Goal: Information Seeking & Learning: Check status

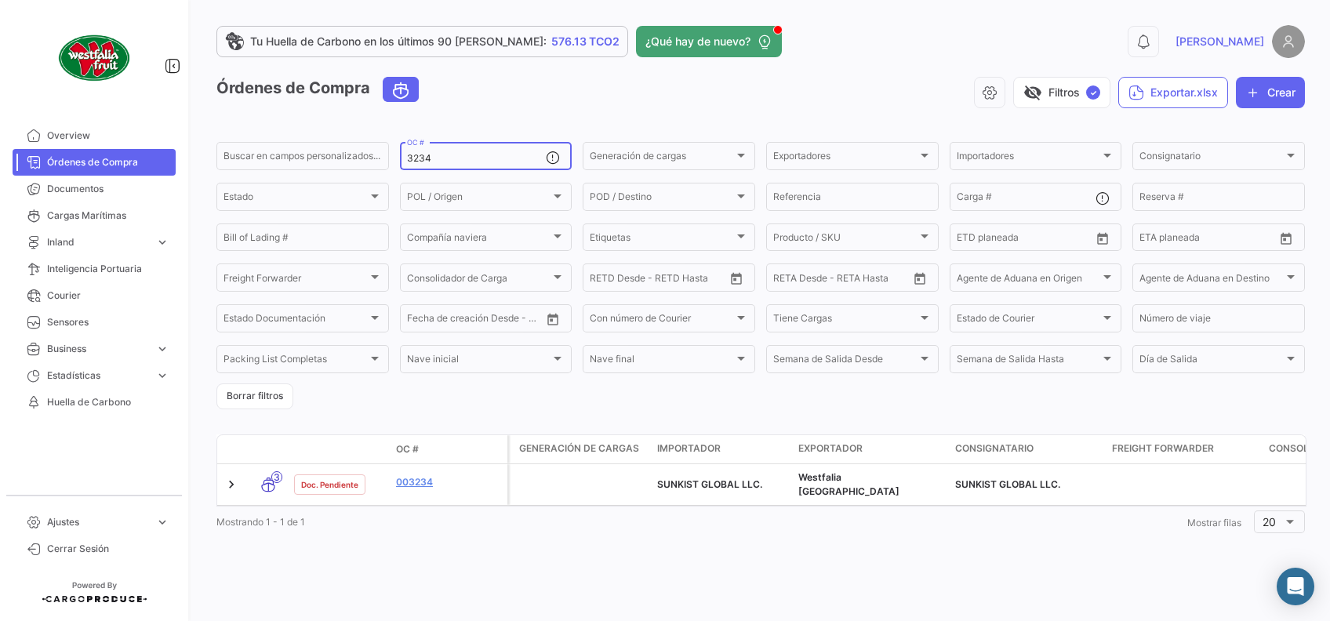
click at [459, 156] on input "3234" at bounding box center [477, 158] width 140 height 11
click at [460, 154] on input "3234" at bounding box center [477, 158] width 140 height 11
click at [76, 215] on span "Cargas Marítimas" at bounding box center [108, 216] width 122 height 14
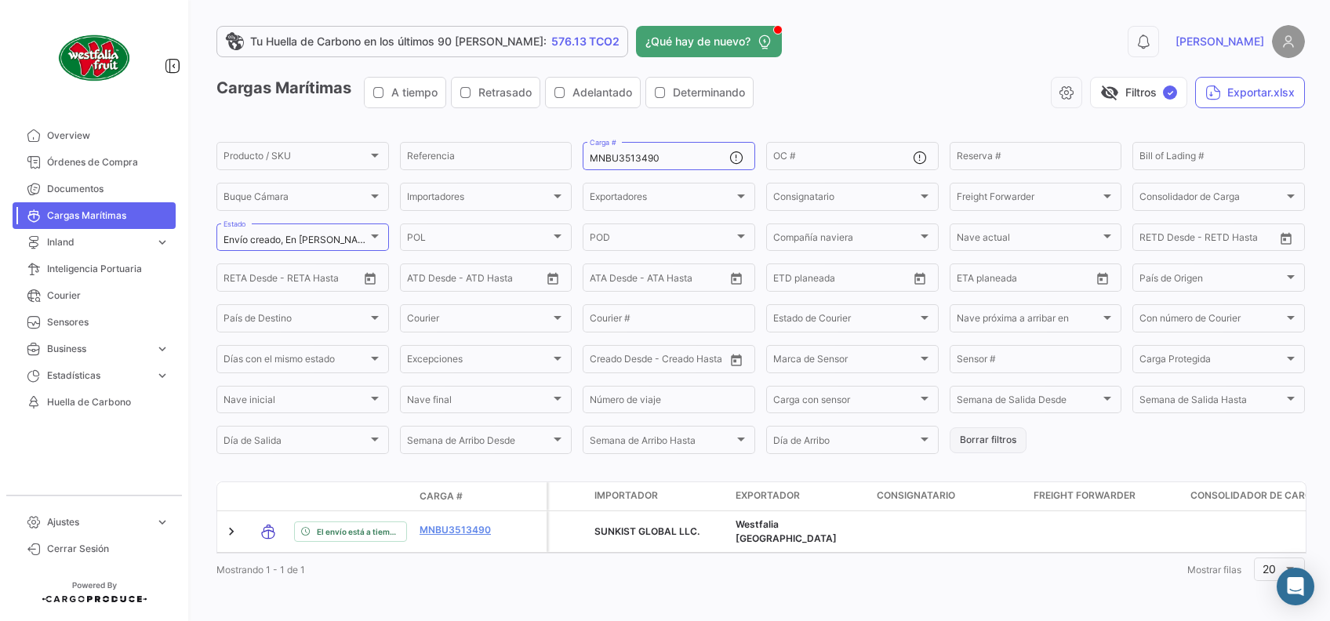
click at [976, 444] on button "Borrar filtros" at bounding box center [988, 440] width 77 height 26
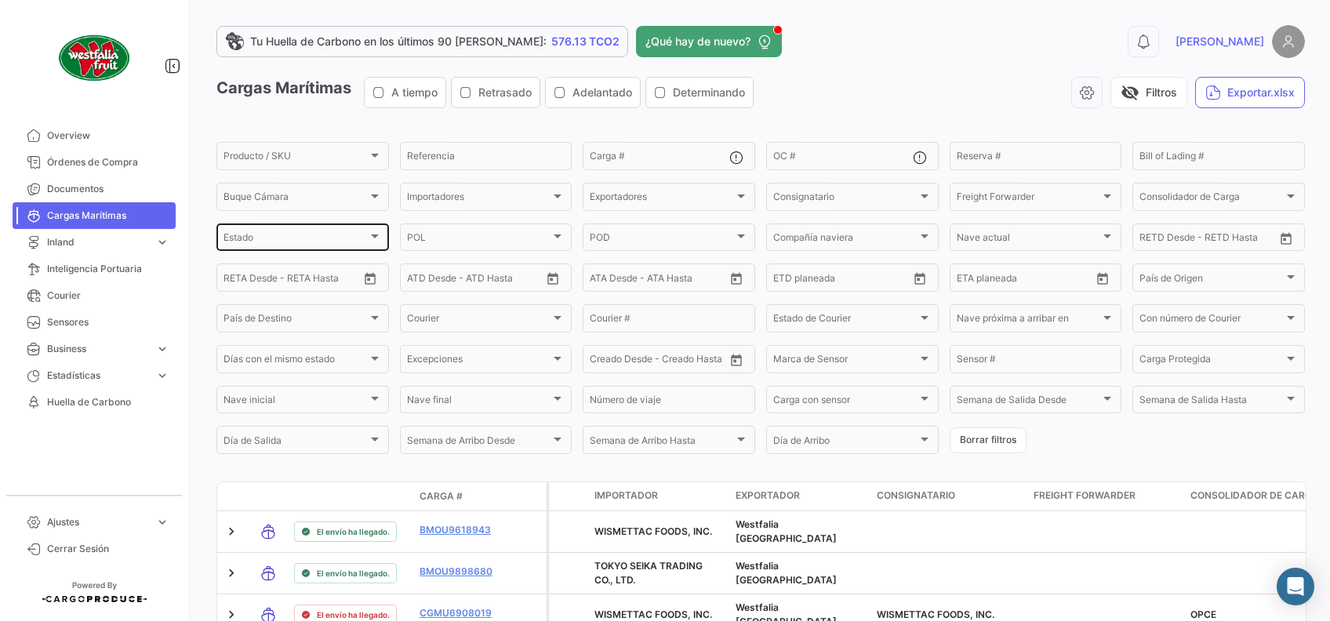
click at [317, 231] on div "Estado Estado" at bounding box center [302, 236] width 158 height 31
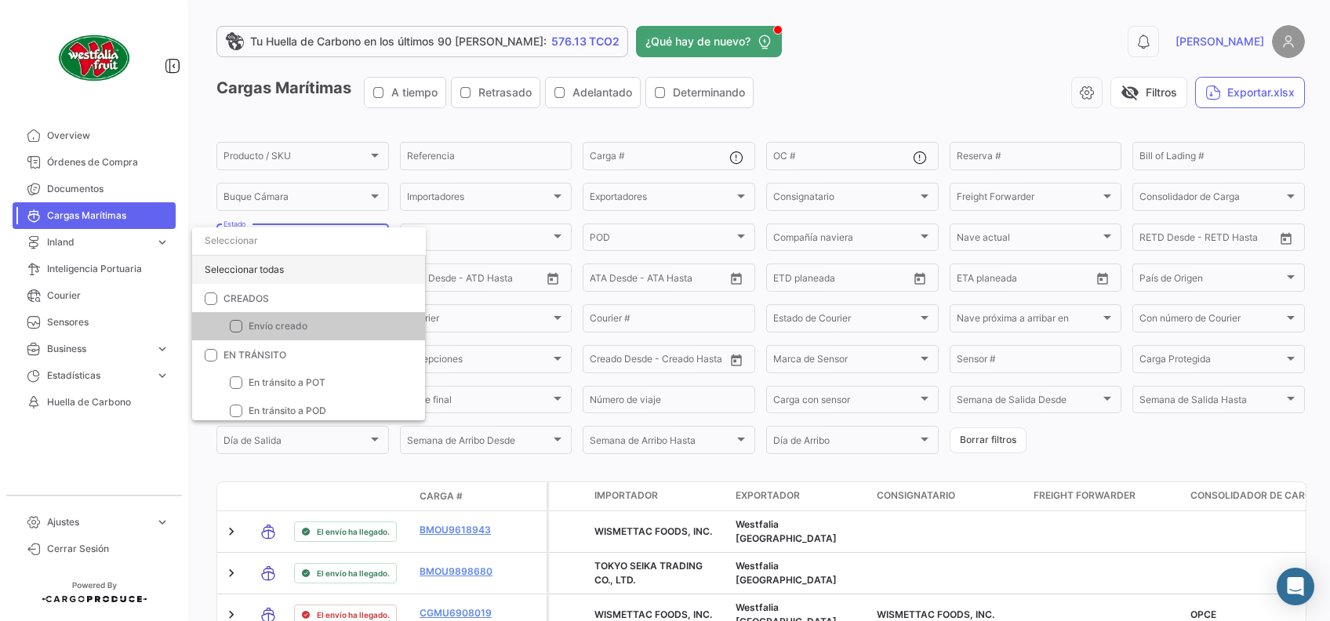
click at [257, 270] on div "Seleccionar todas" at bounding box center [308, 270] width 233 height 28
checkbox input "true"
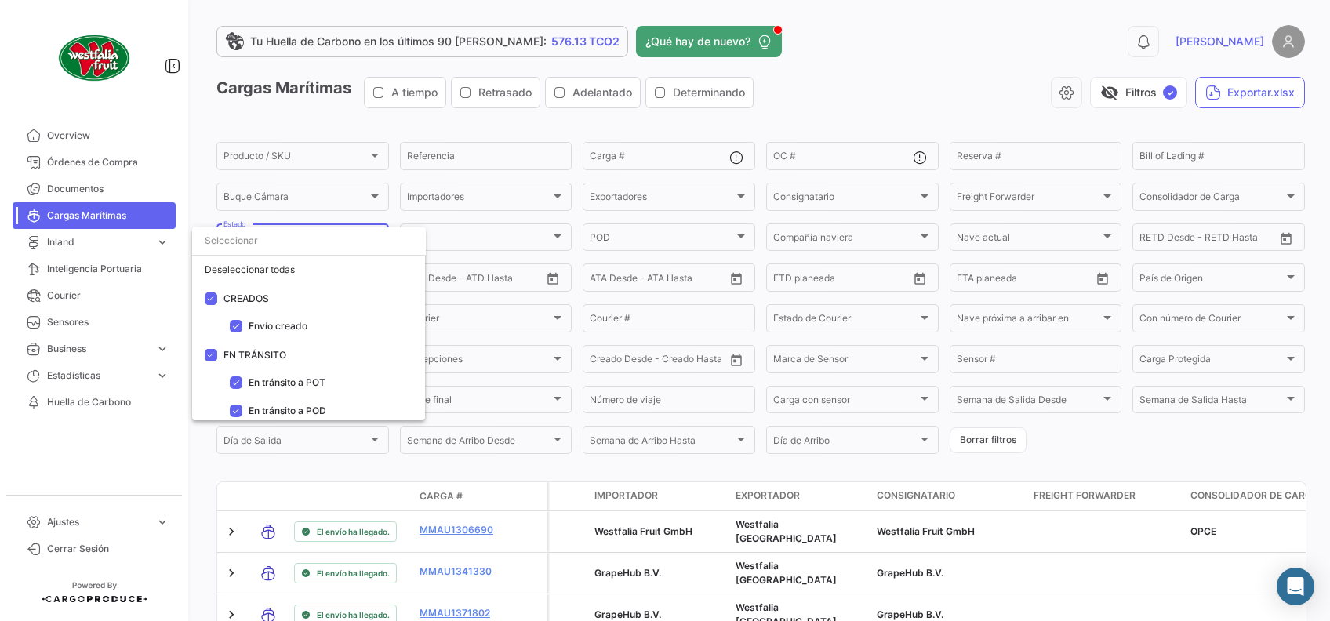
click at [1123, 443] on div at bounding box center [665, 310] width 1330 height 621
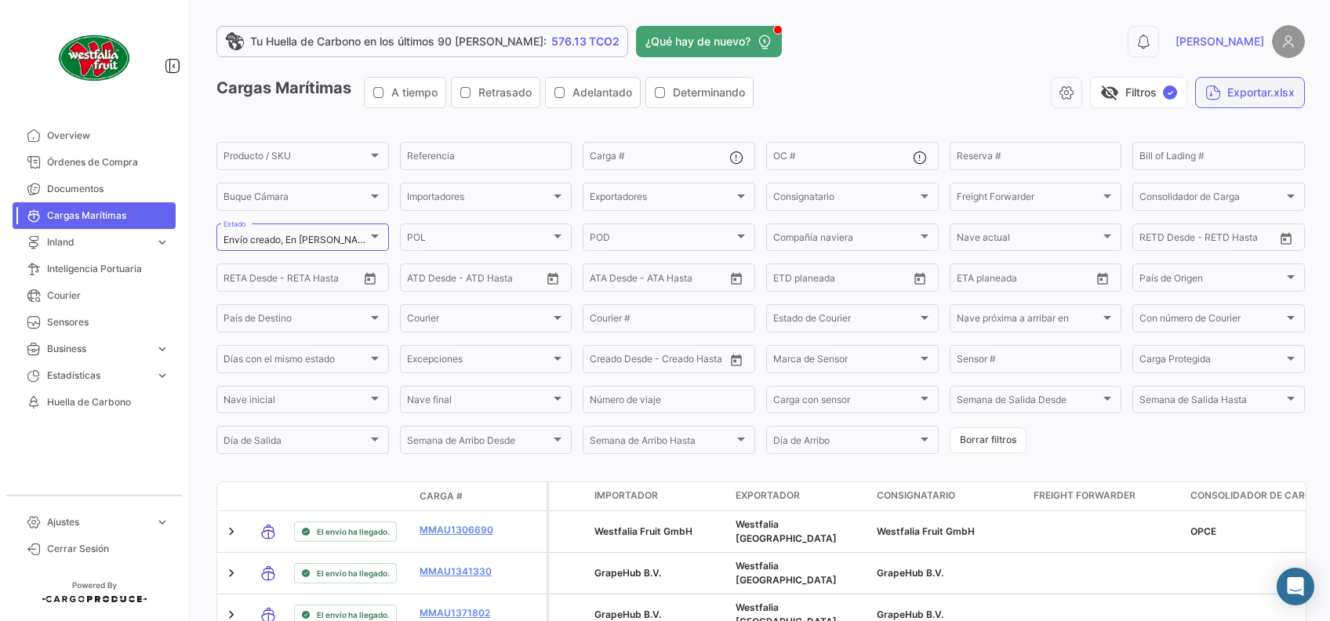
click at [1243, 95] on button "Exportar.xlsx" at bounding box center [1250, 92] width 110 height 31
click at [99, 164] on span "Órdenes de Compra" at bounding box center [108, 162] width 122 height 14
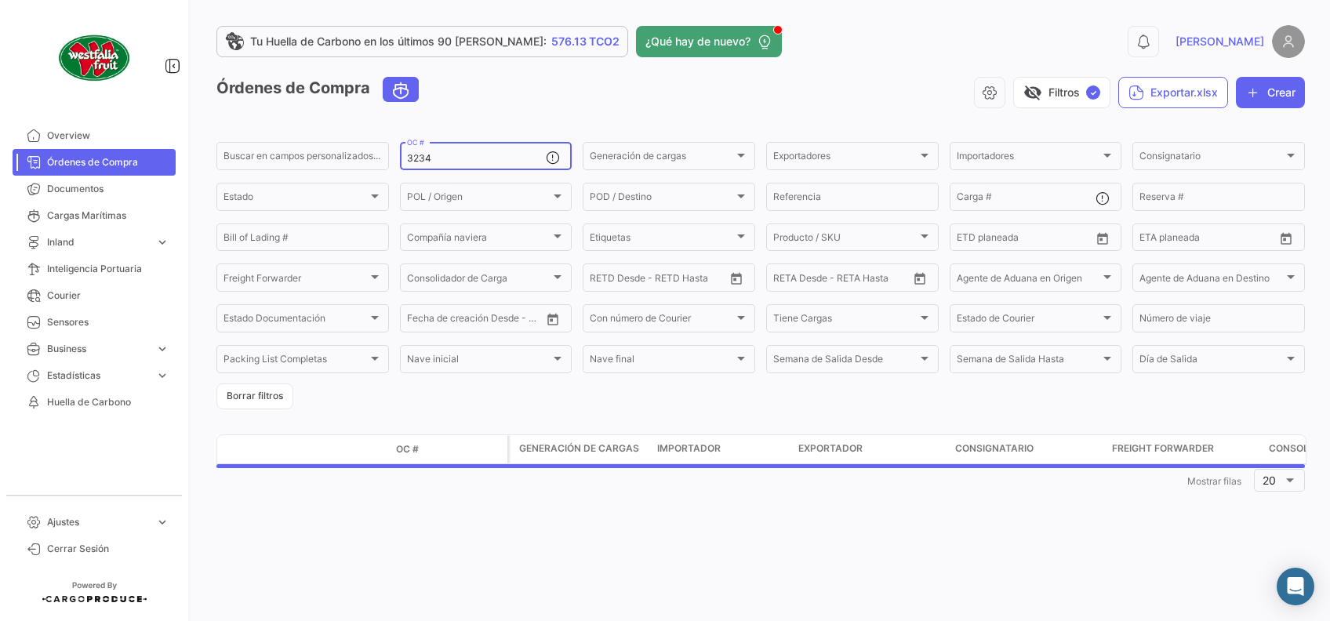
click at [500, 162] on input "3234" at bounding box center [477, 158] width 140 height 11
type input "3"
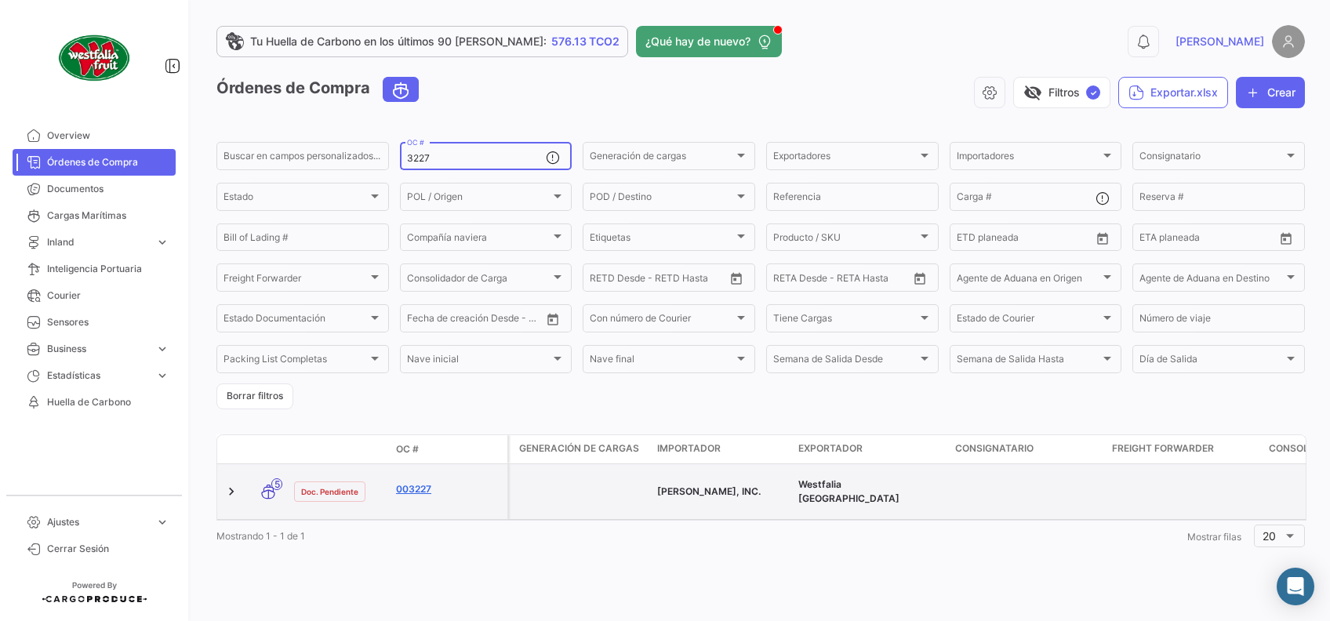
type input "3227"
click at [421, 482] on link "003227" at bounding box center [448, 489] width 105 height 14
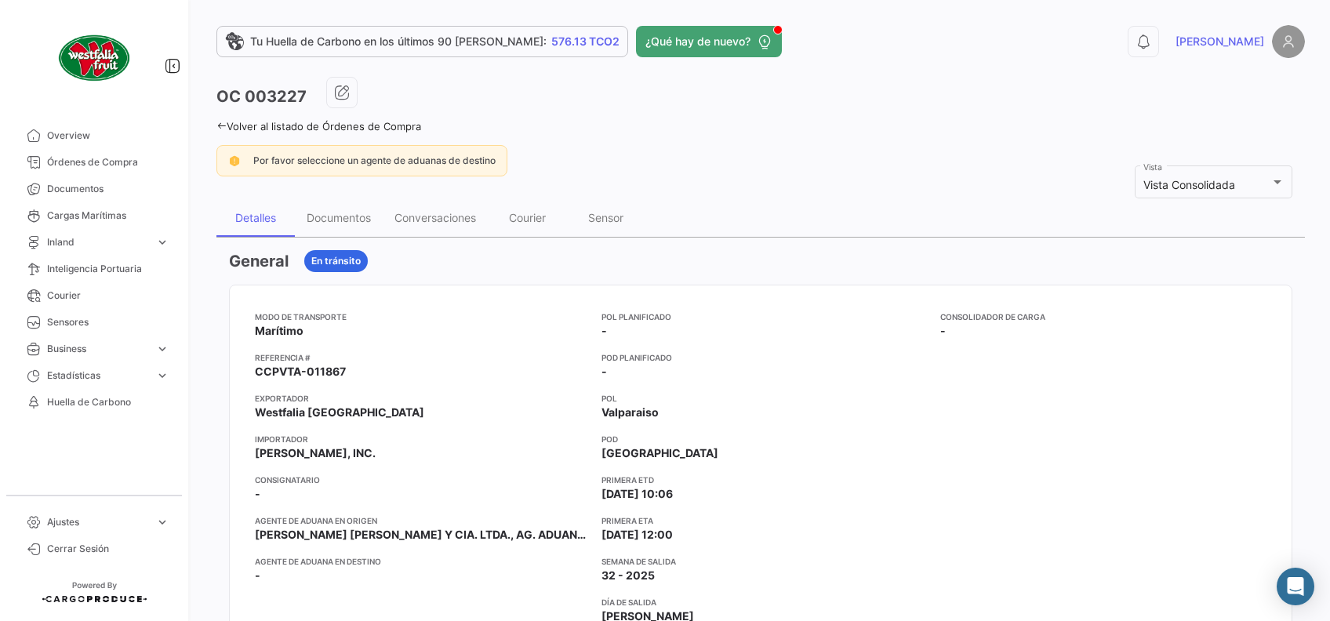
click at [220, 125] on icon at bounding box center [221, 126] width 10 height 10
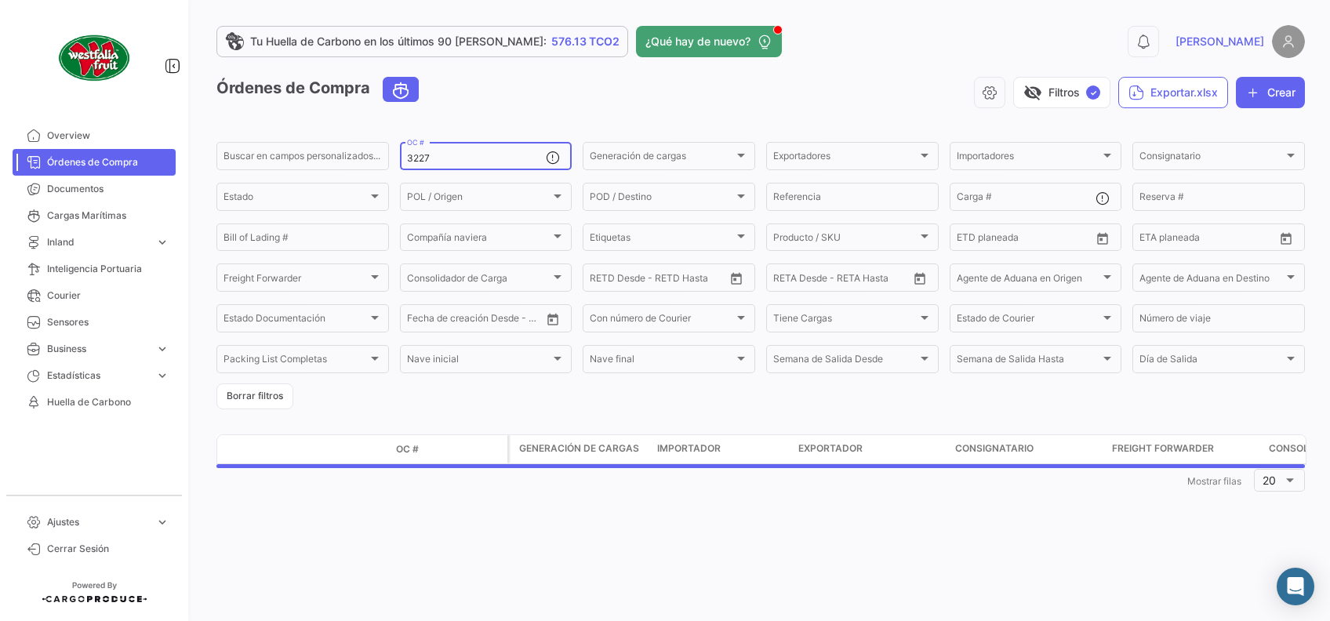
click at [466, 161] on input "3227" at bounding box center [477, 158] width 140 height 11
type input "3237"
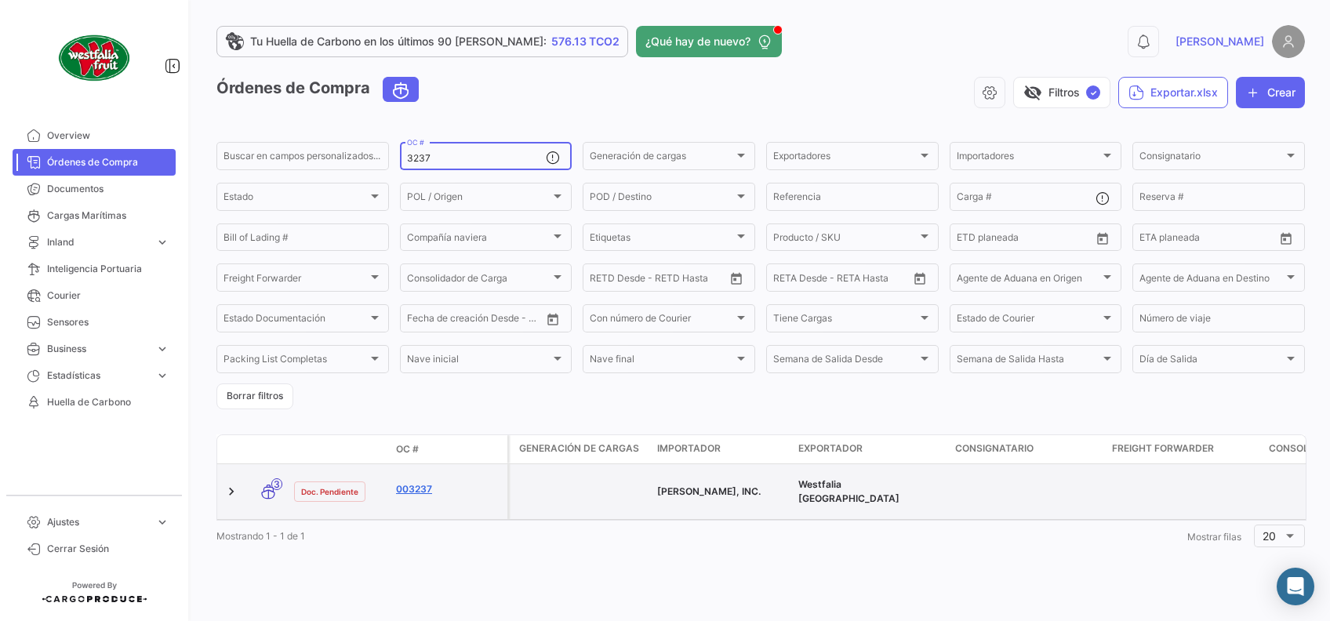
click at [425, 486] on link "003237" at bounding box center [448, 489] width 105 height 14
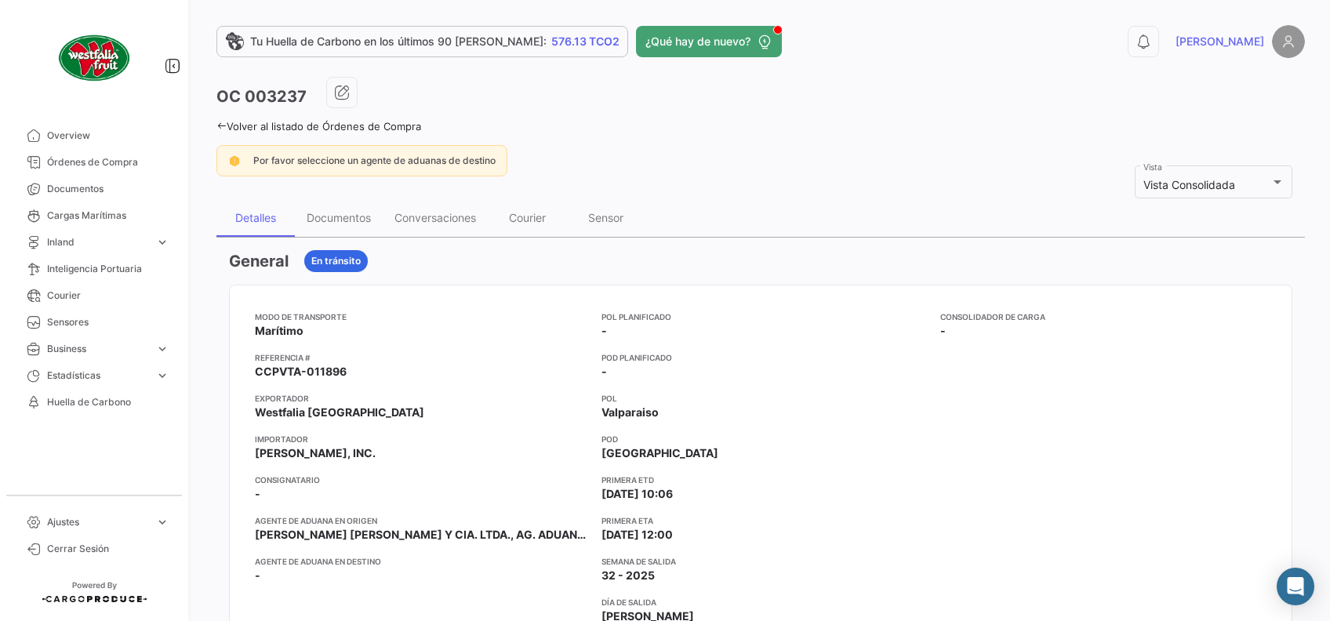
click at [220, 121] on icon at bounding box center [221, 126] width 10 height 10
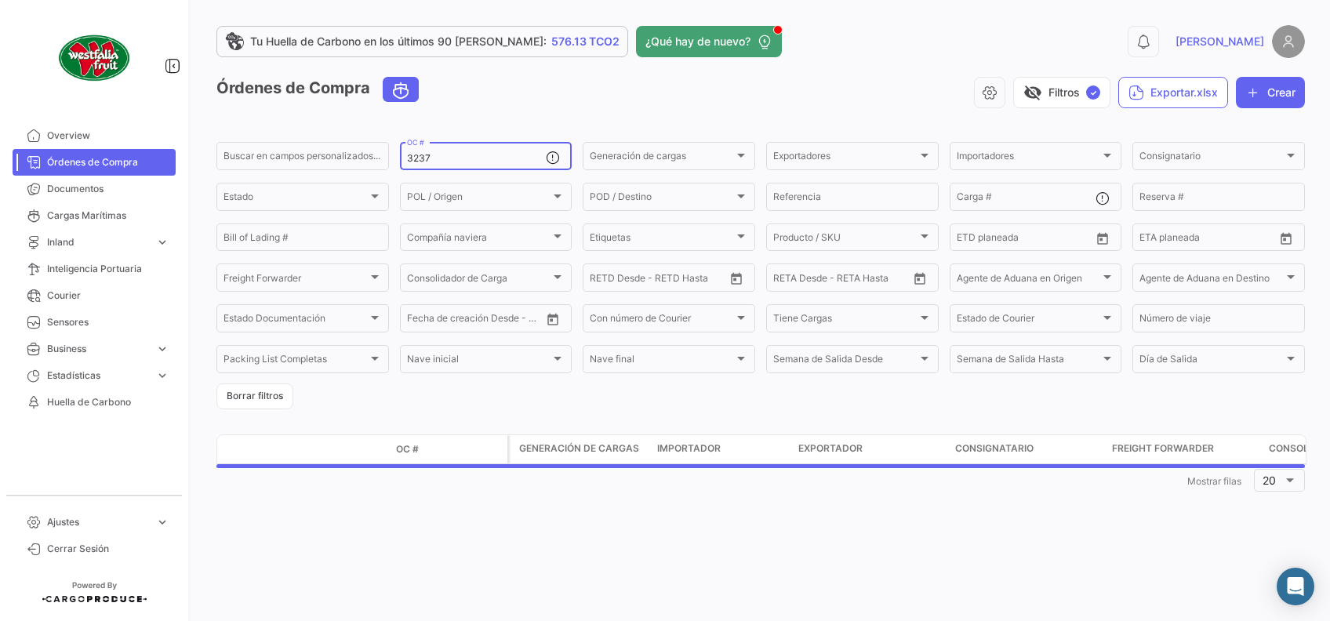
click at [468, 158] on input "3237" at bounding box center [477, 158] width 140 height 11
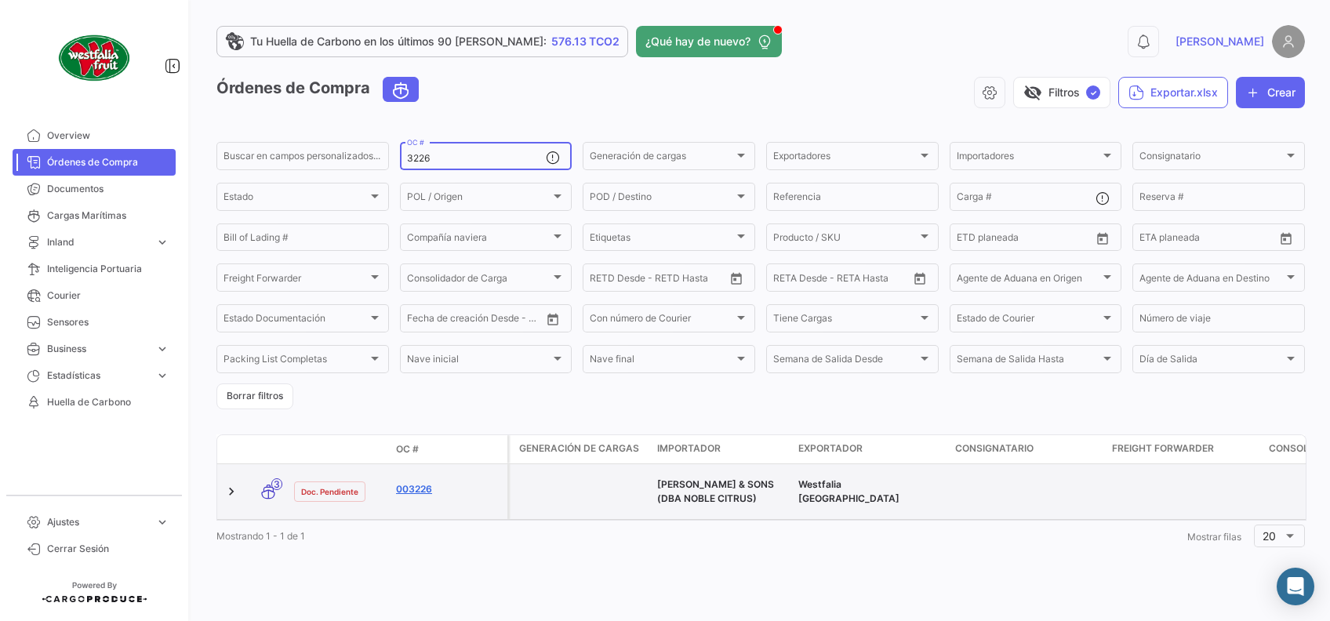
type input "3226"
click at [408, 488] on link "003226" at bounding box center [448, 489] width 105 height 14
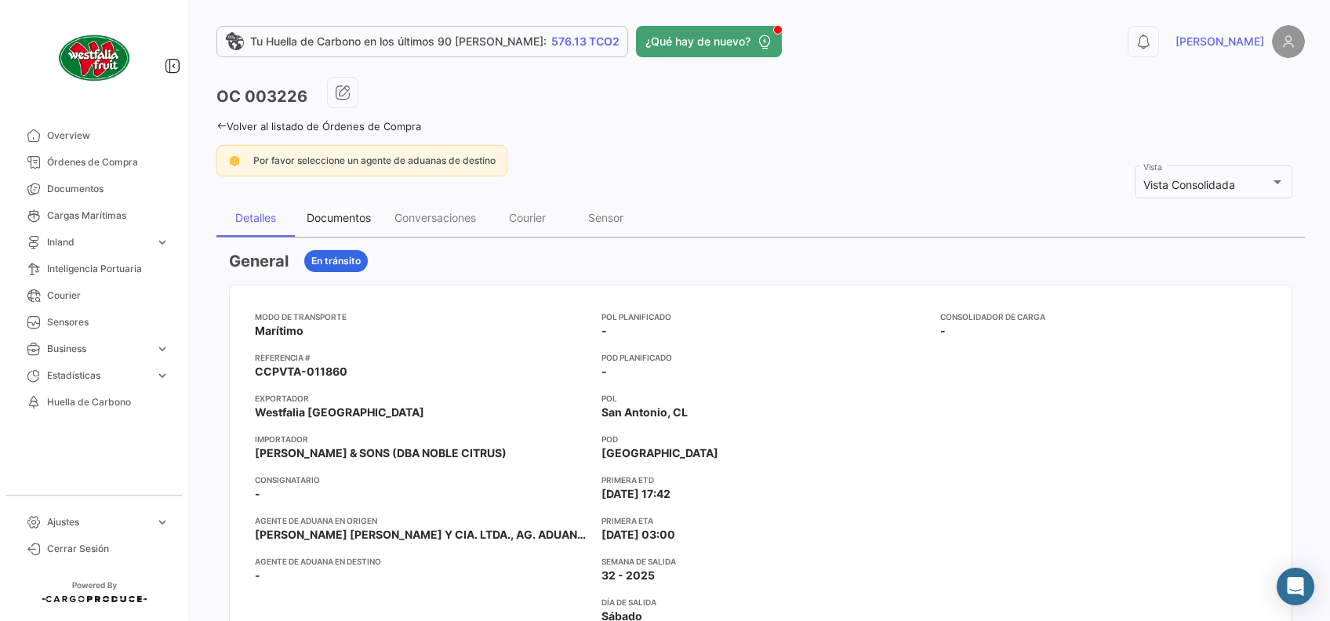
click at [349, 219] on div "Documentos" at bounding box center [339, 217] width 64 height 13
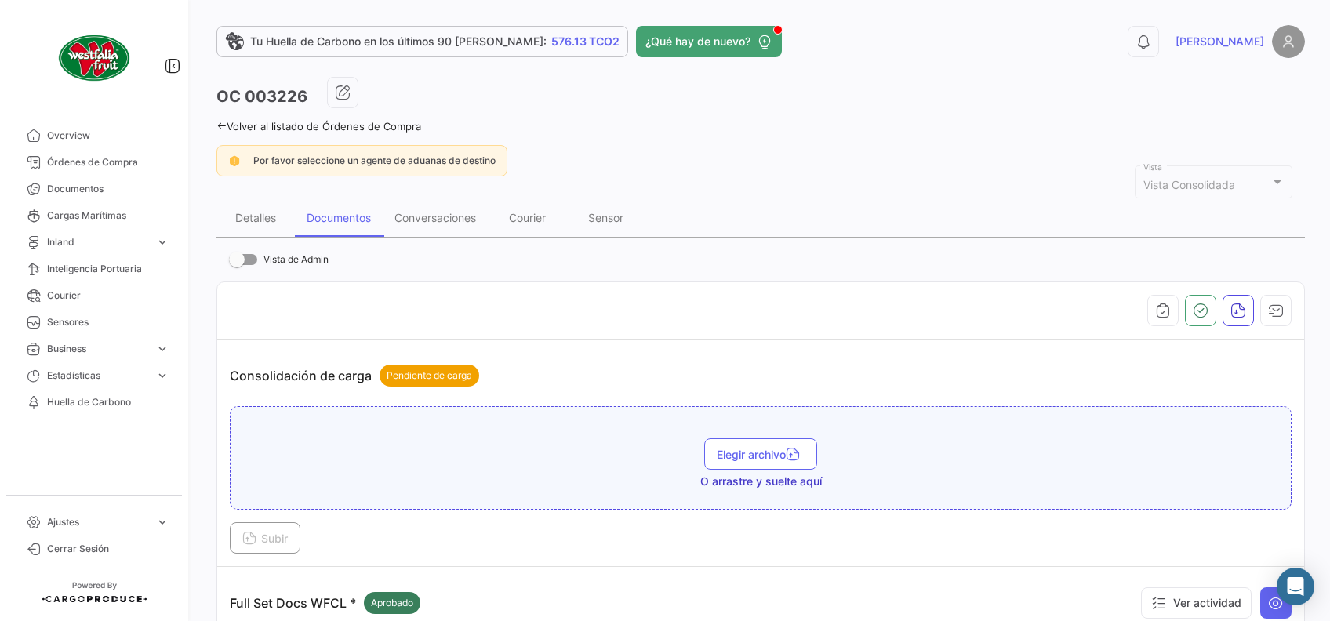
click at [223, 128] on icon at bounding box center [221, 126] width 10 height 10
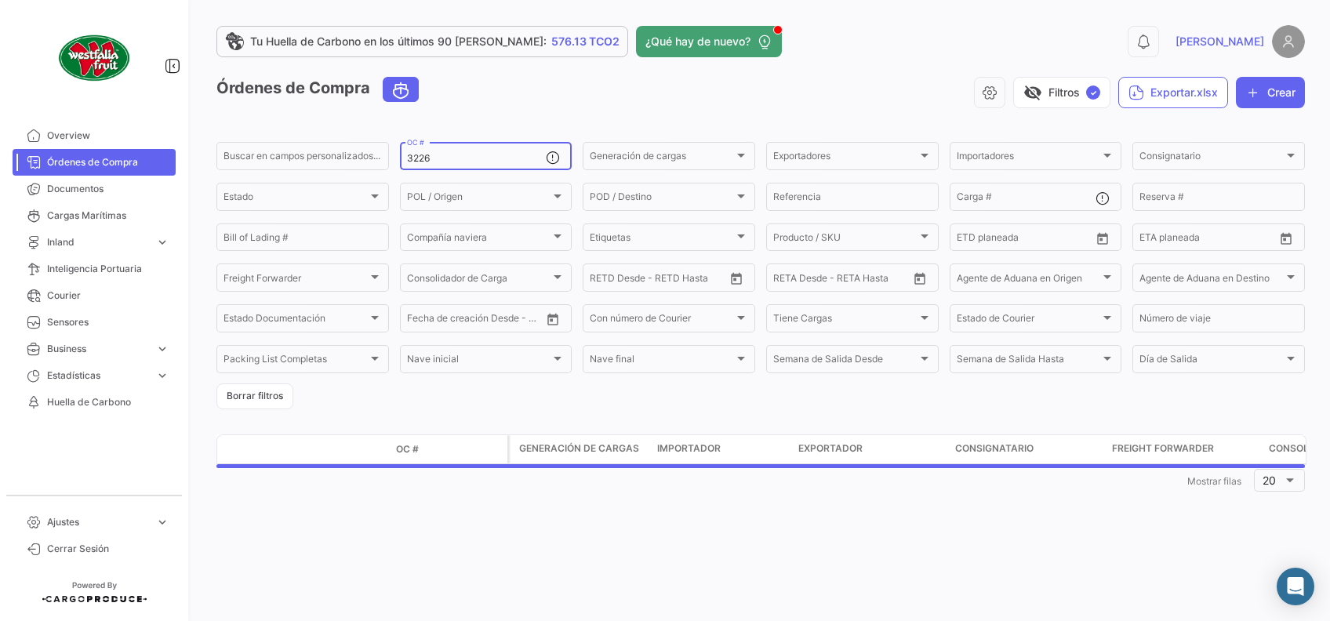
click at [493, 158] on input "3226" at bounding box center [477, 158] width 140 height 11
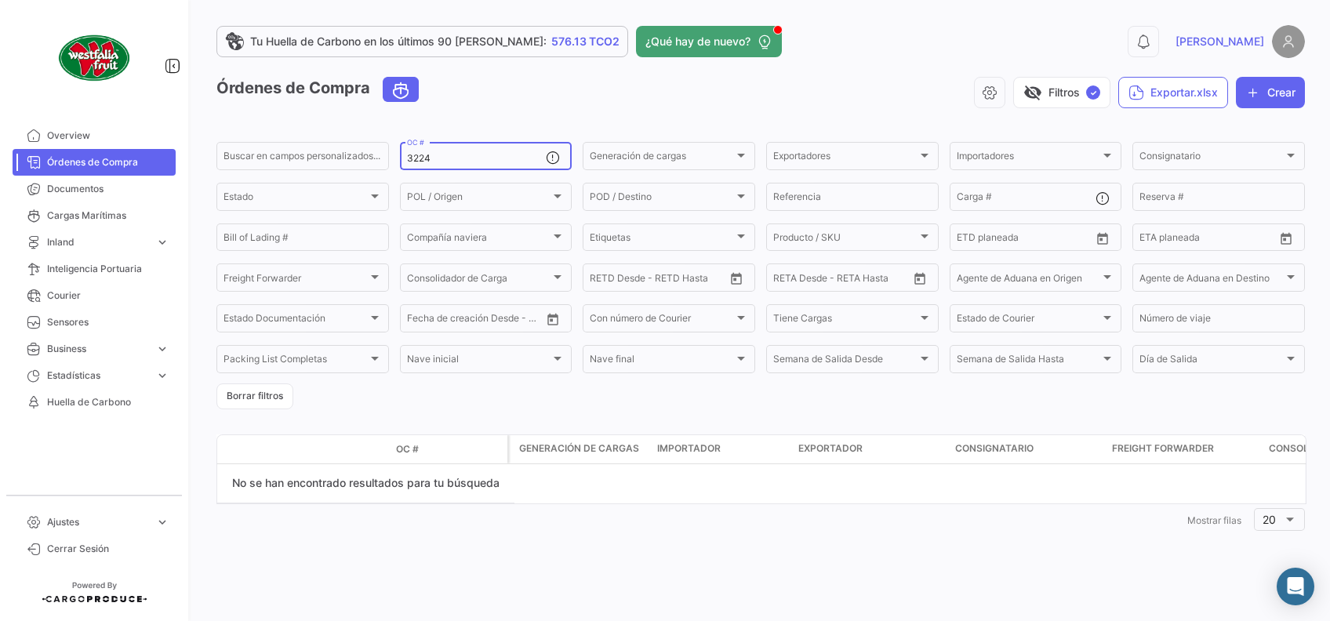
type input "3224"
